Goal: Task Accomplishment & Management: Use online tool/utility

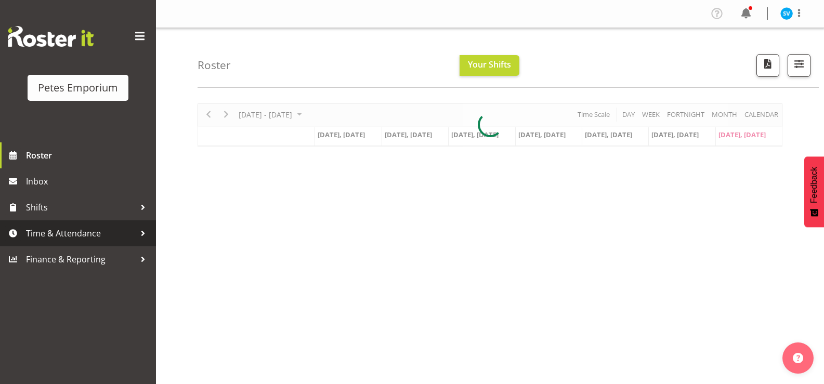
click at [97, 226] on span "Time & Attendance" at bounding box center [80, 233] width 109 height 16
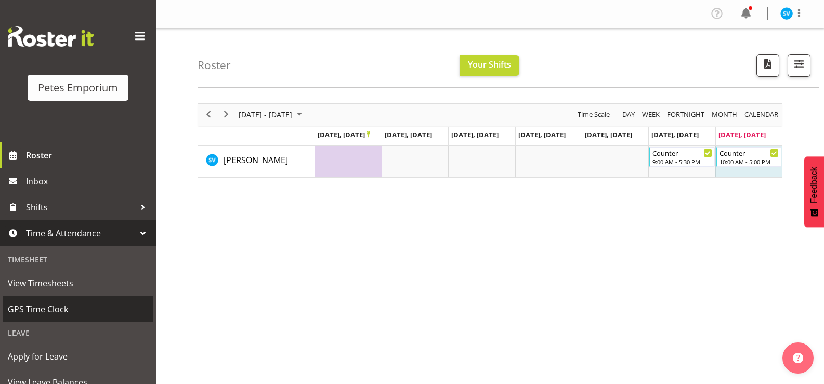
click at [43, 307] on span "GPS Time Clock" at bounding box center [78, 309] width 140 height 16
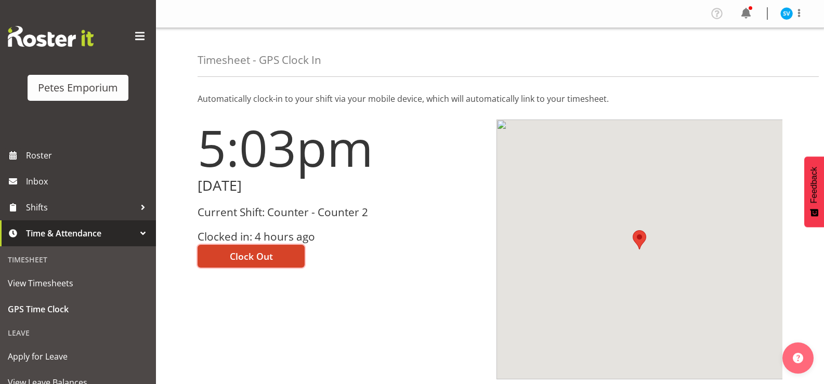
click at [277, 251] on button "Clock Out" at bounding box center [250, 256] width 107 height 23
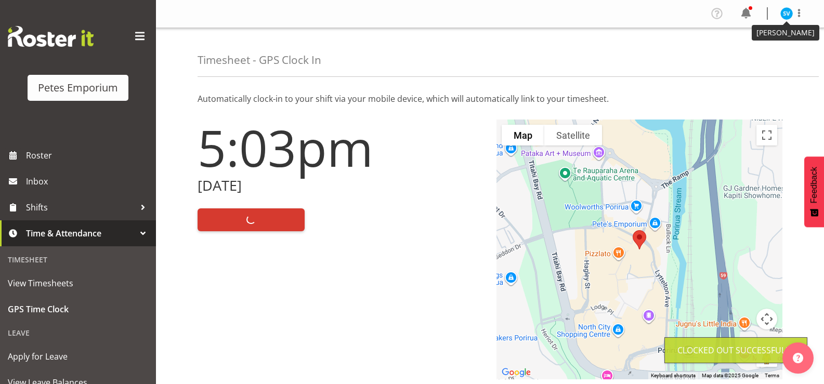
click at [782, 18] on img at bounding box center [786, 13] width 12 height 12
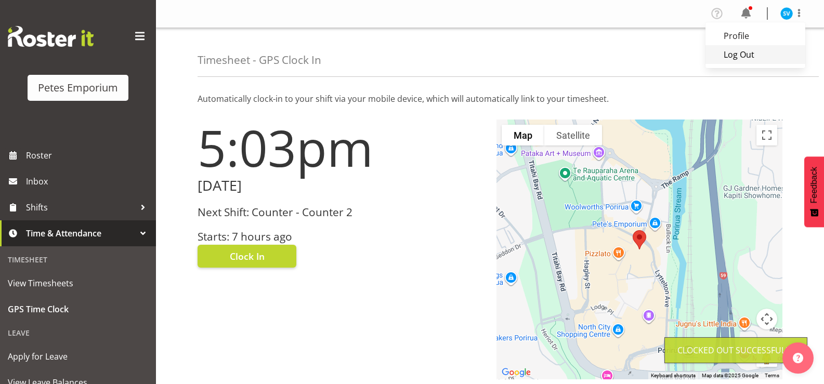
click at [737, 60] on link "Log Out" at bounding box center [755, 54] width 100 height 19
